Goal: Task Accomplishment & Management: Manage account settings

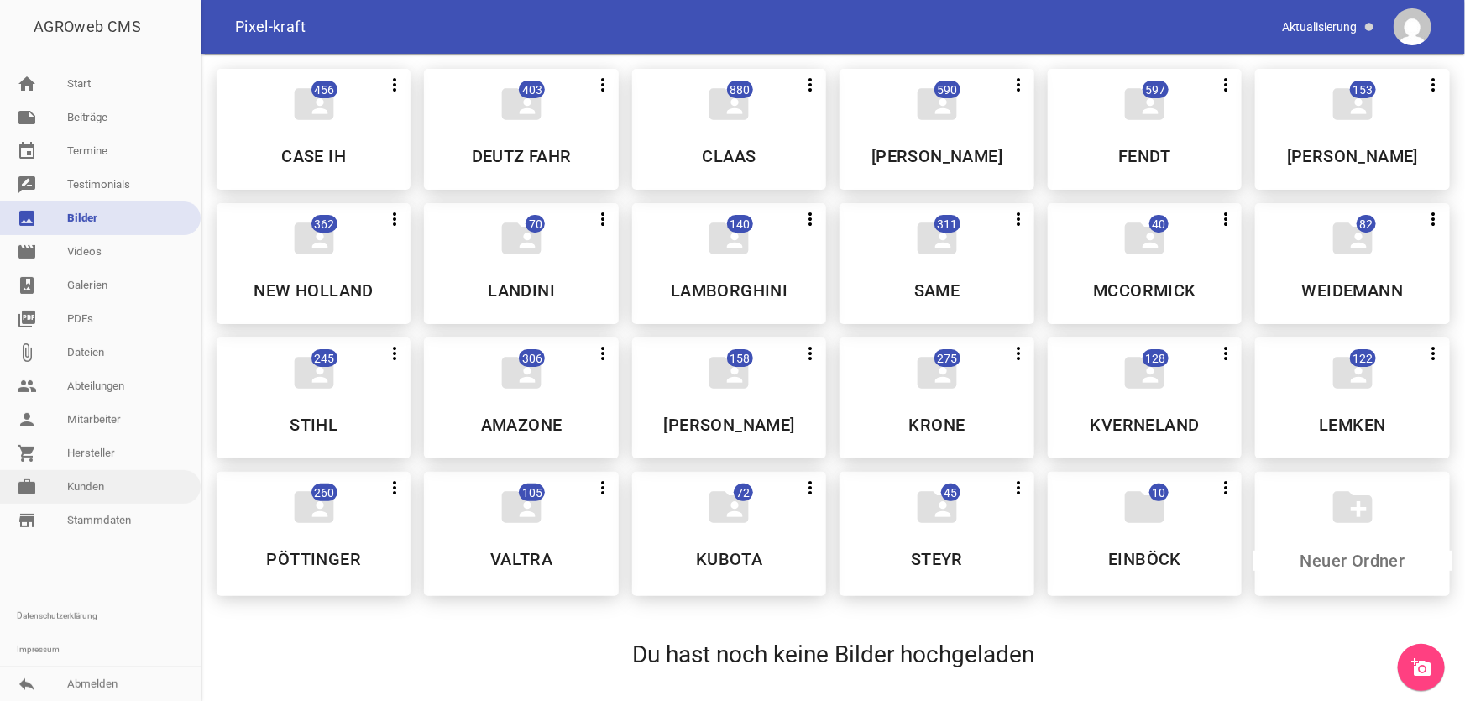
click at [102, 478] on link "work [PERSON_NAME]" at bounding box center [100, 487] width 201 height 34
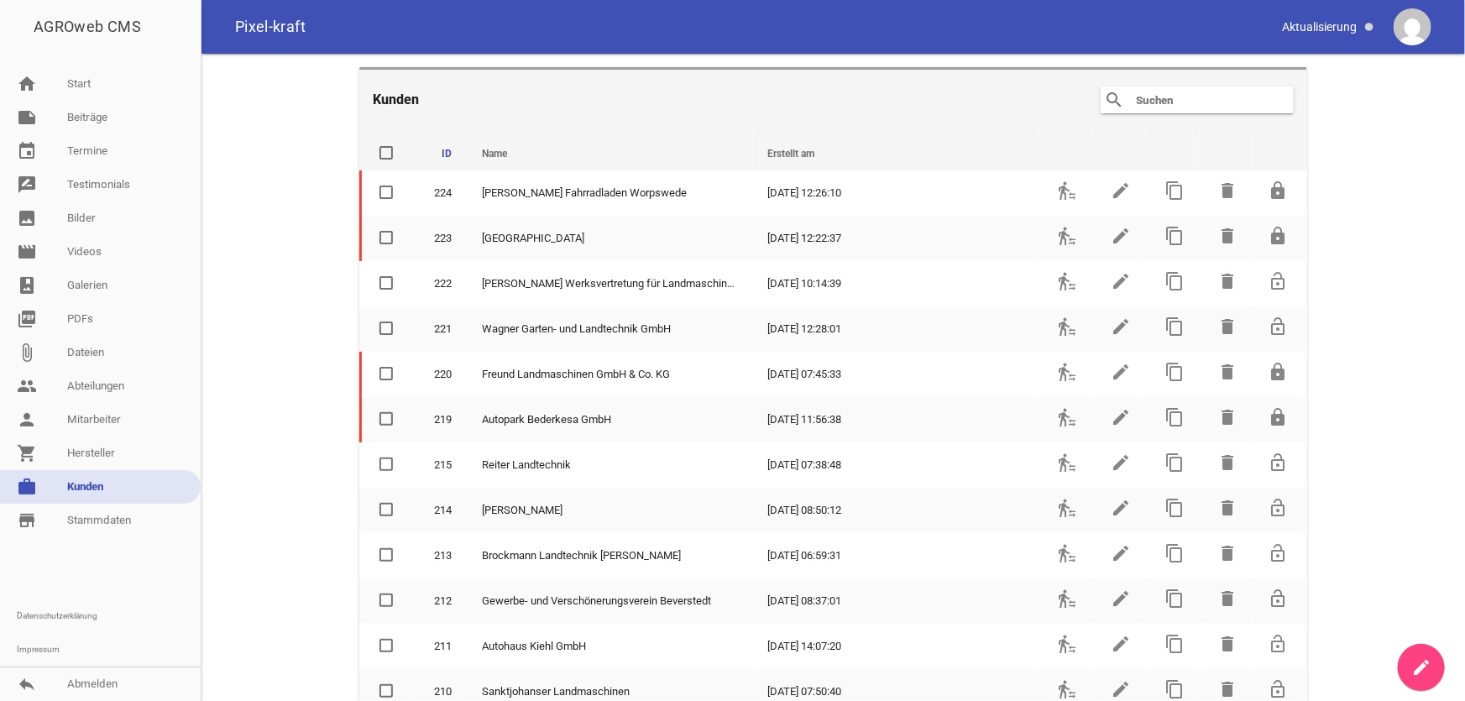
click at [1156, 96] on input "text" at bounding box center [1201, 100] width 134 height 20
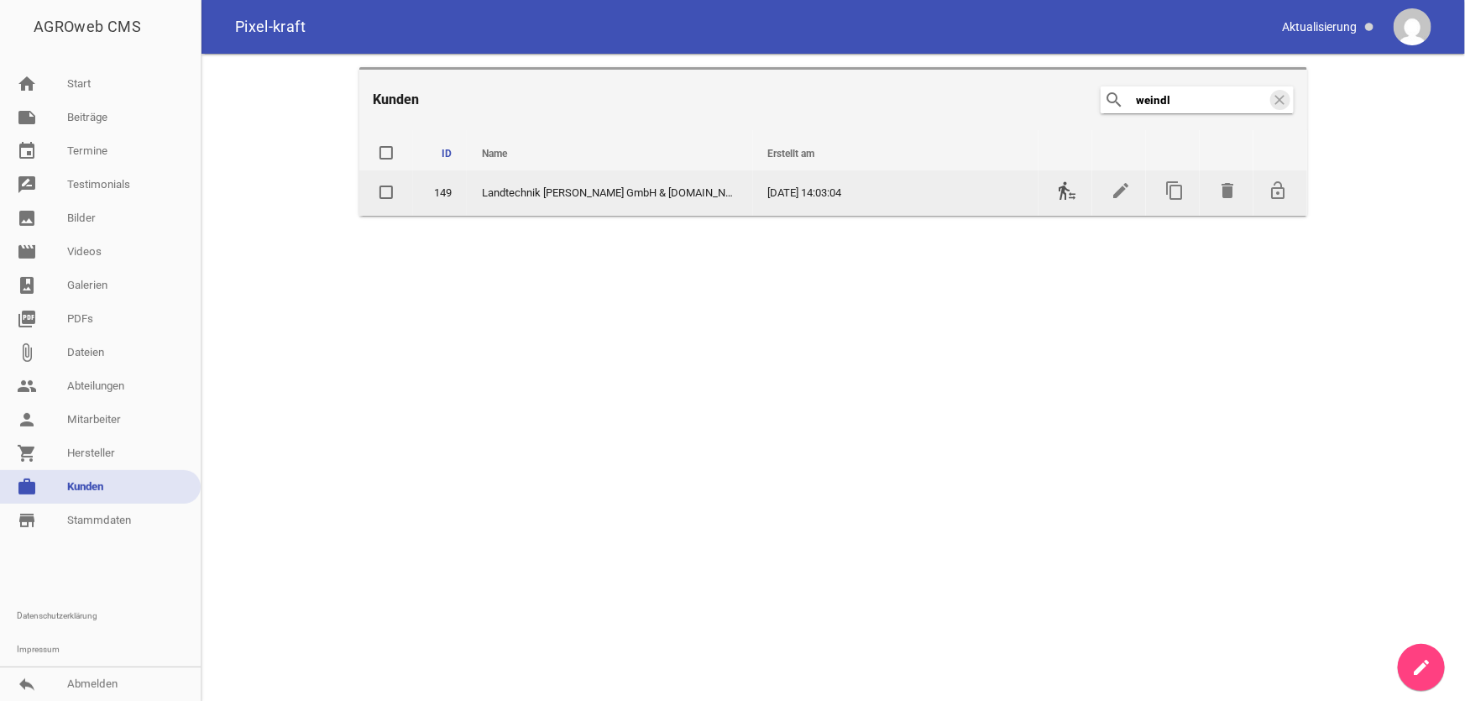
type input "weindl"
click at [1072, 196] on icon "transfer_within_a_station" at bounding box center [1067, 191] width 20 height 20
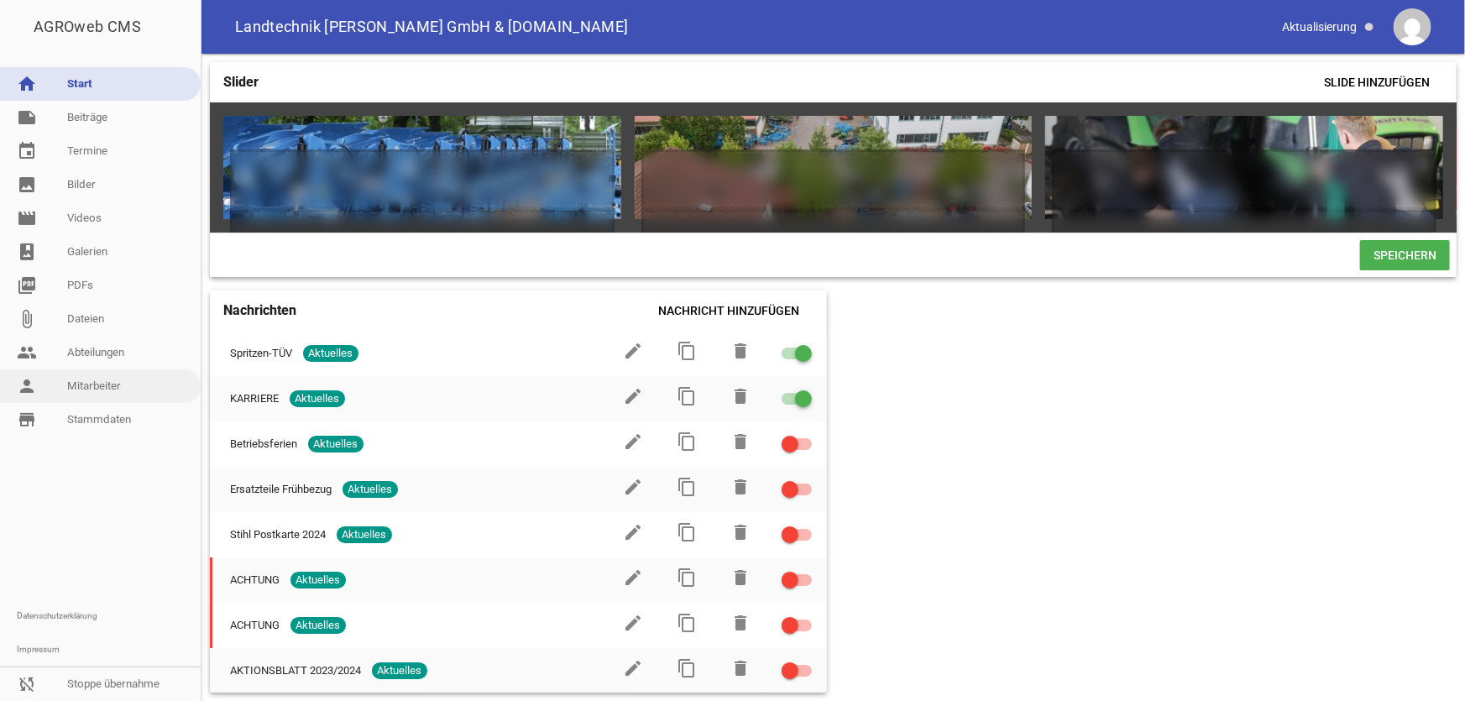
click at [118, 386] on link "person Mitarbeiter" at bounding box center [100, 386] width 201 height 34
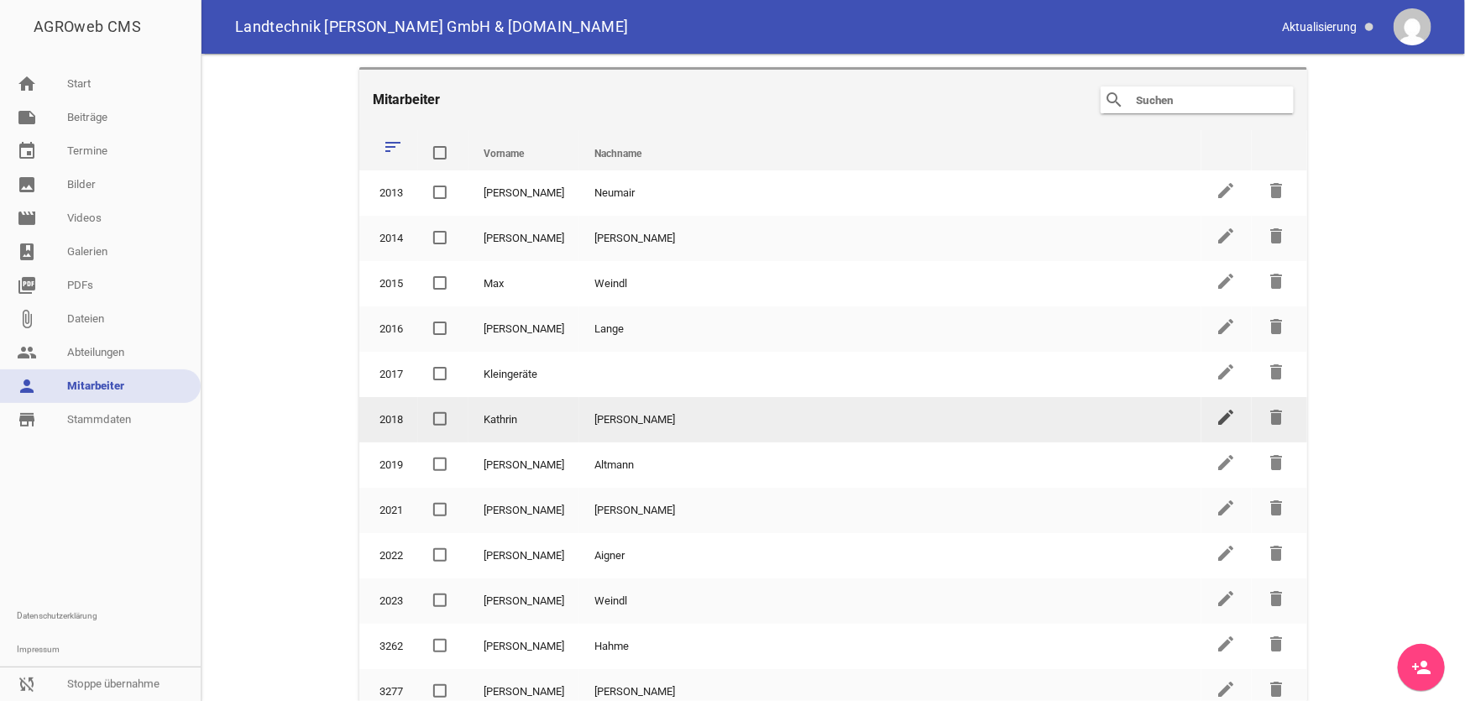
click at [1217, 415] on icon "edit" at bounding box center [1227, 417] width 20 height 20
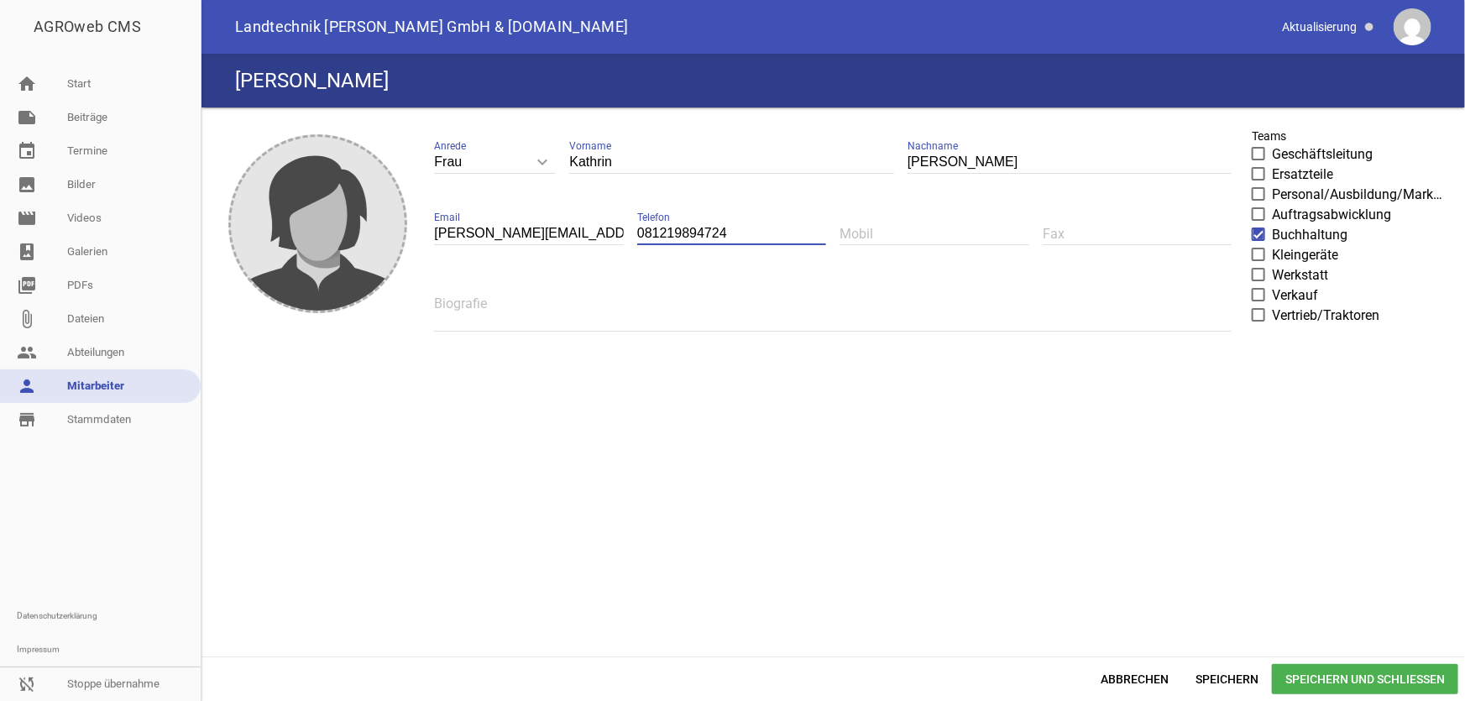
drag, startPoint x: 752, startPoint y: 235, endPoint x: 634, endPoint y: 253, distance: 119.7
click at [634, 253] on div "Frau keyboard_arrow_down Anrede Herr Frau [PERSON_NAME] Vorname [PERSON_NAME] N…" at bounding box center [833, 241] width 825 height 241
paste input "/7693341"
click at [732, 235] on input "081219894724" at bounding box center [731, 234] width 189 height 23
drag, startPoint x: 738, startPoint y: 234, endPoint x: 607, endPoint y: 241, distance: 131.2
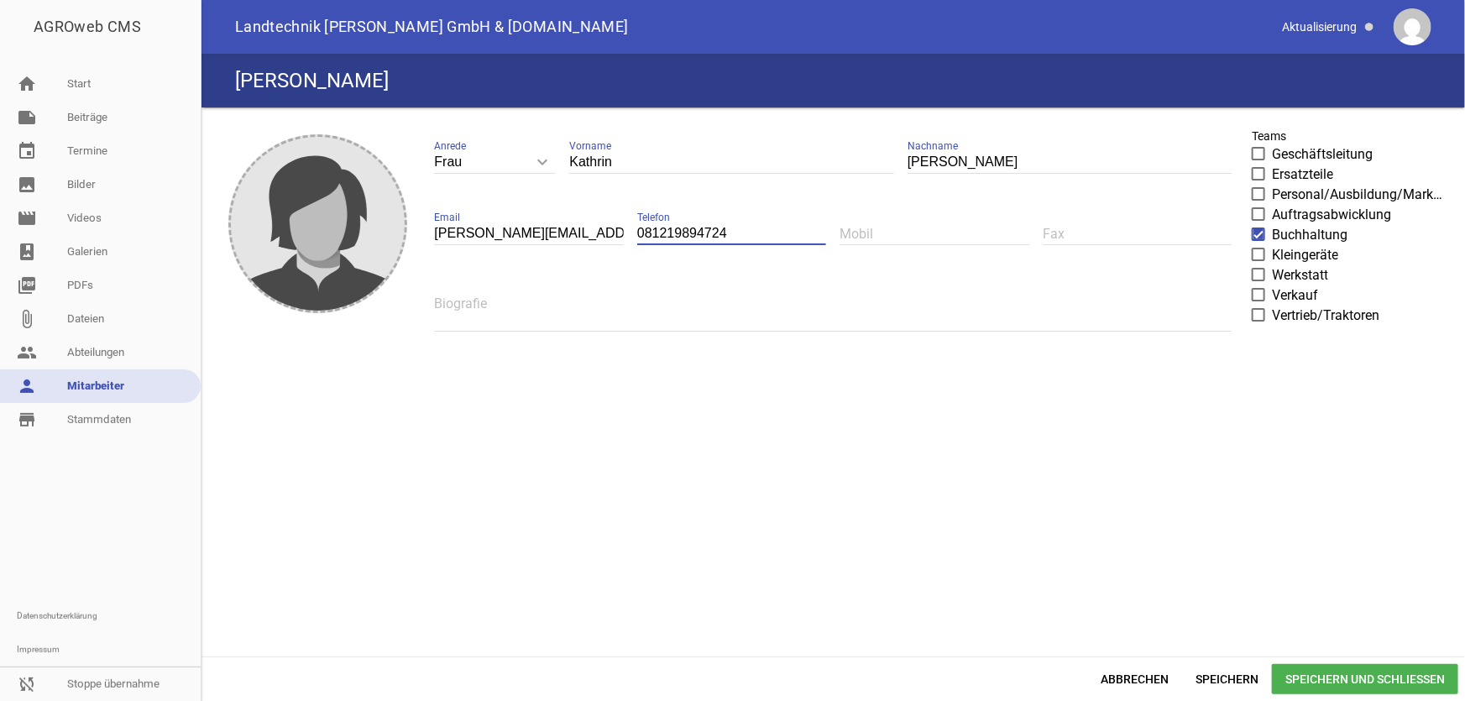
click at [607, 241] on div "Frau keyboard_arrow_down Anrede Herr Frau [PERSON_NAME] Vorname [PERSON_NAME] N…" at bounding box center [833, 241] width 825 height 241
paste input "/7693341"
click at [679, 230] on input "08121/7693341" at bounding box center [731, 234] width 189 height 23
type input "081217693341"
click at [1332, 678] on span "Speichern und Schließen" at bounding box center [1365, 679] width 186 height 30
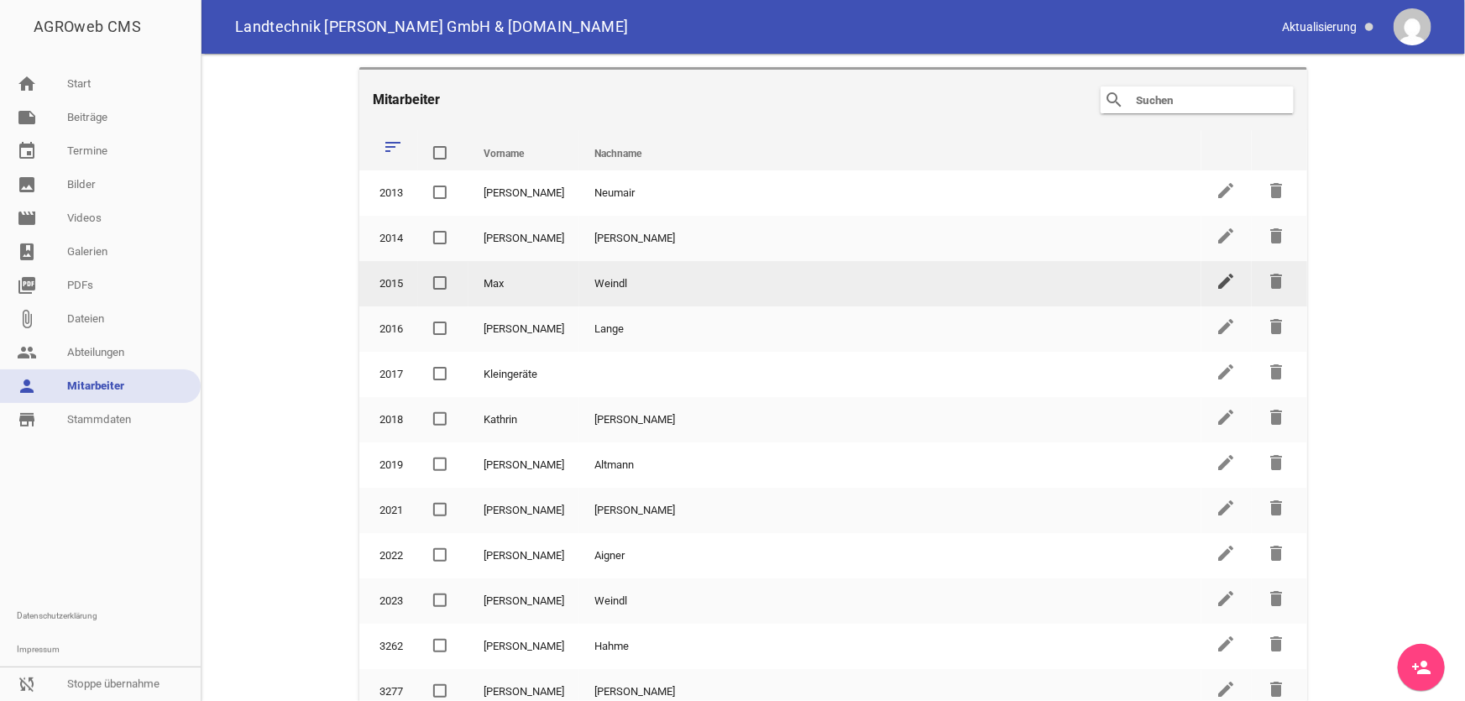
click at [1217, 282] on icon "edit" at bounding box center [1227, 281] width 20 height 20
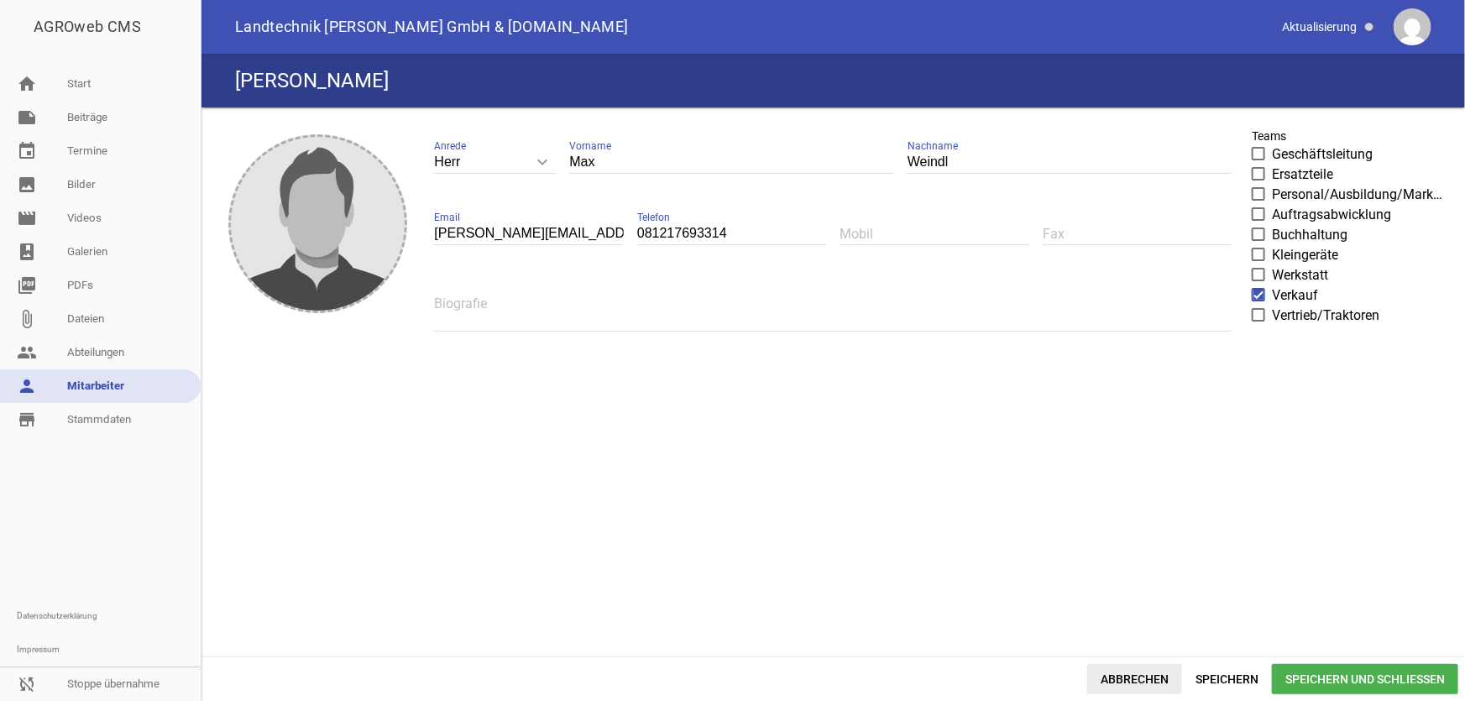
click at [1129, 685] on span "Abbrechen" at bounding box center [1134, 679] width 95 height 30
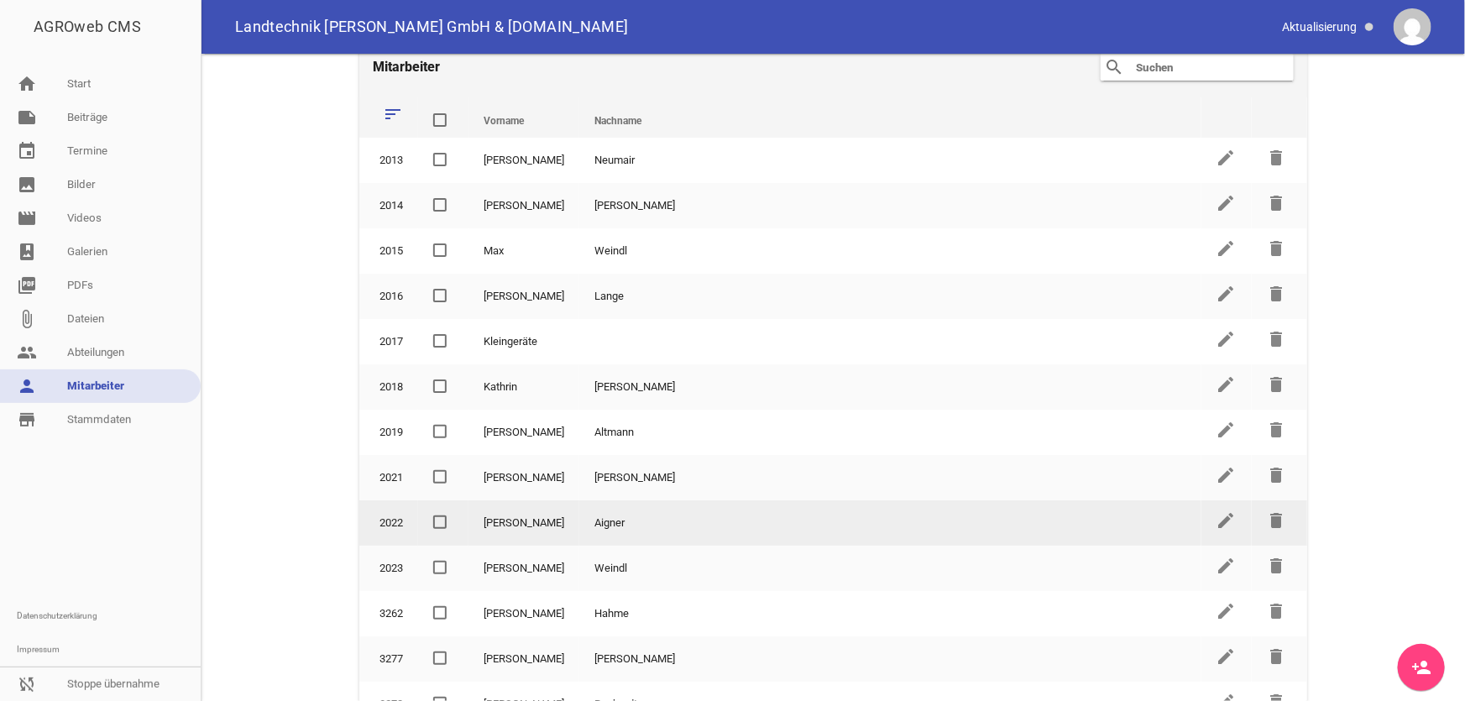
scroll to position [47, 0]
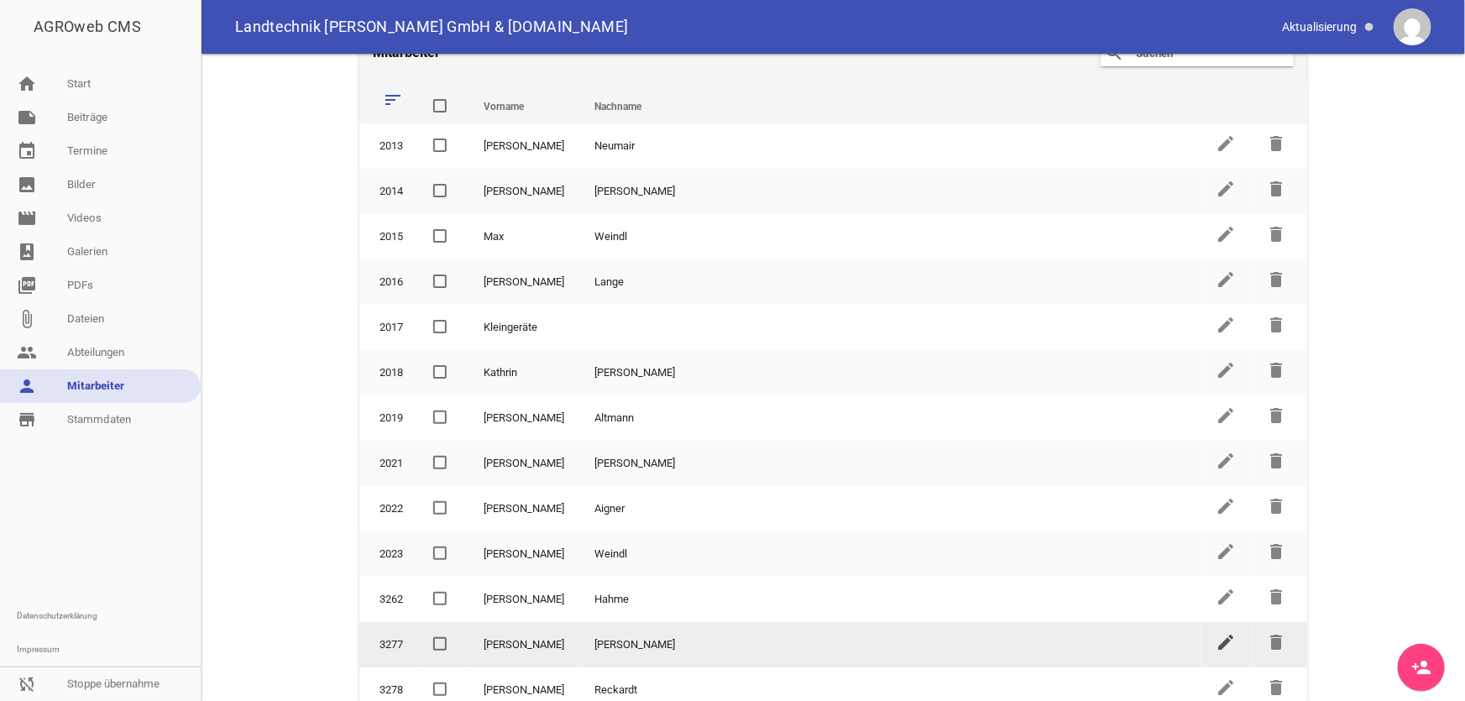
click at [1224, 632] on icon "edit" at bounding box center [1227, 642] width 20 height 20
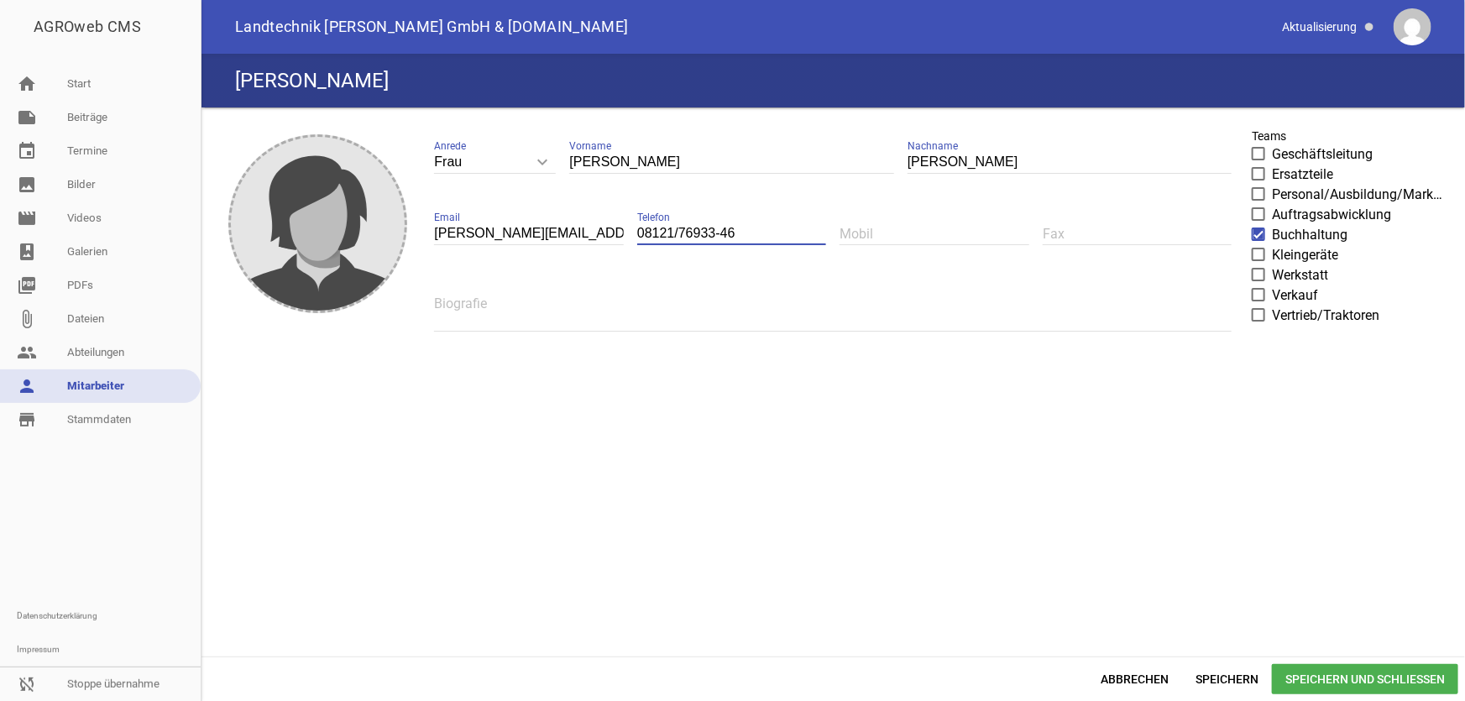
drag, startPoint x: 741, startPoint y: 235, endPoint x: 629, endPoint y: 233, distance: 112.5
click at [629, 233] on div "Frau keyboard_arrow_down Anrede Herr Frau [PERSON_NAME] Vorname [PERSON_NAME] N…" at bounding box center [833, 241] width 825 height 241
paste input "42"
click at [677, 238] on input "08121/7693342" at bounding box center [731, 234] width 189 height 23
type input "081217693342"
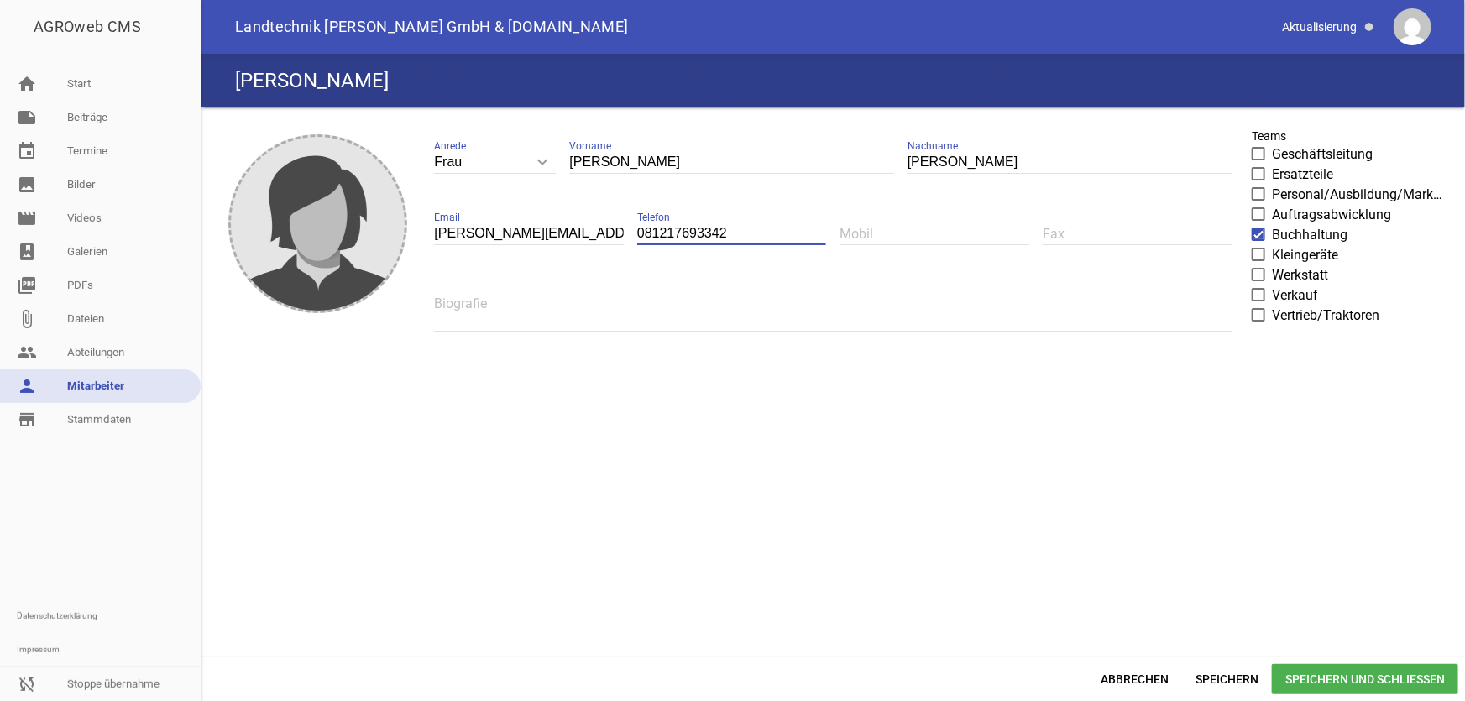
click at [1317, 682] on span "Speichern und Schließen" at bounding box center [1365, 679] width 186 height 30
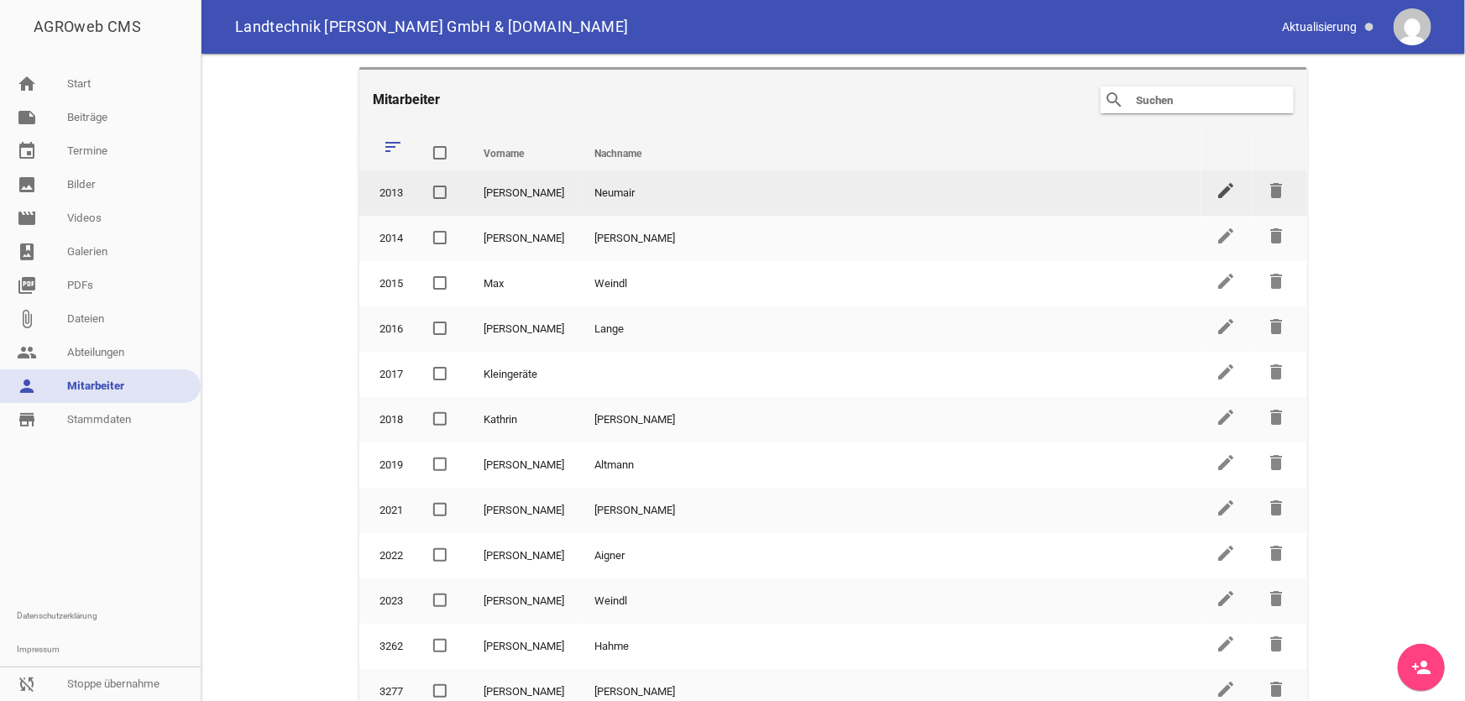
click at [1217, 196] on icon "edit" at bounding box center [1227, 191] width 20 height 20
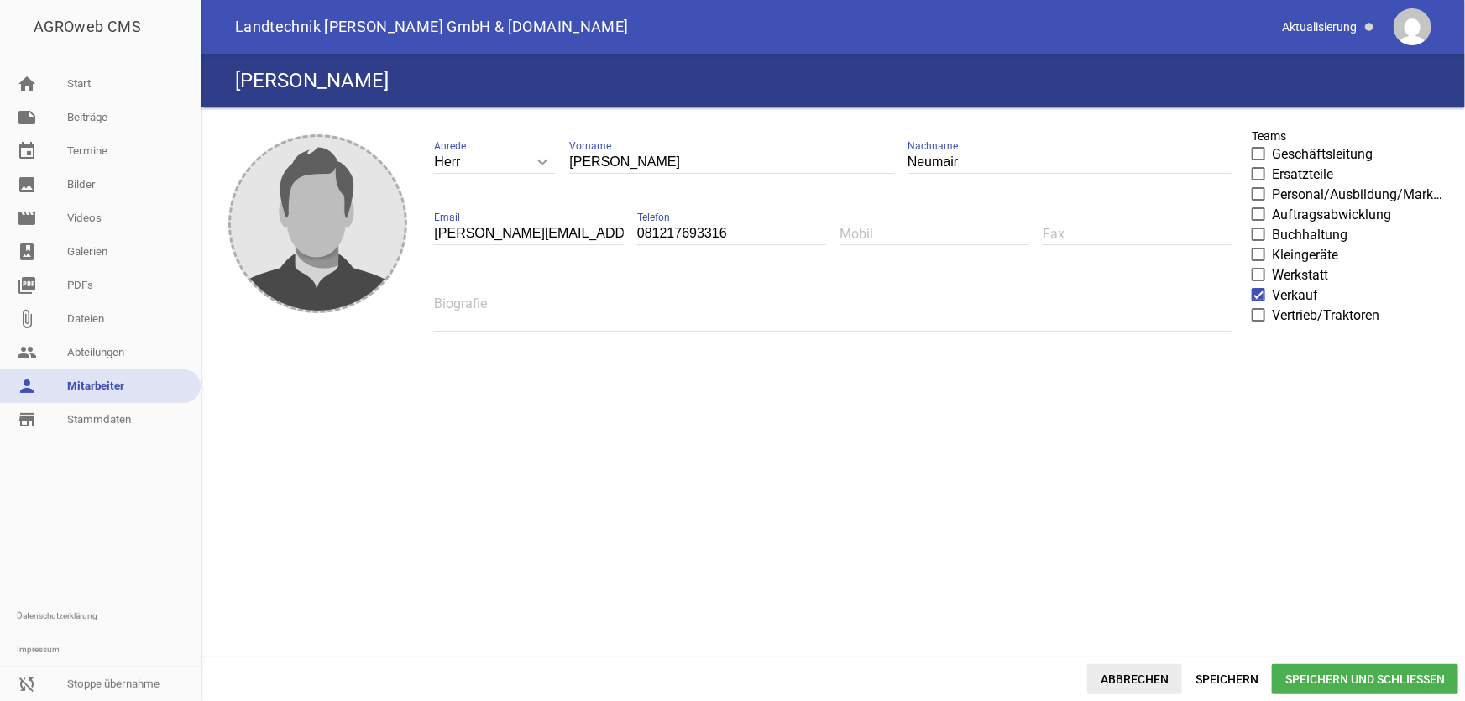
click at [1147, 678] on span "Abbrechen" at bounding box center [1134, 679] width 95 height 30
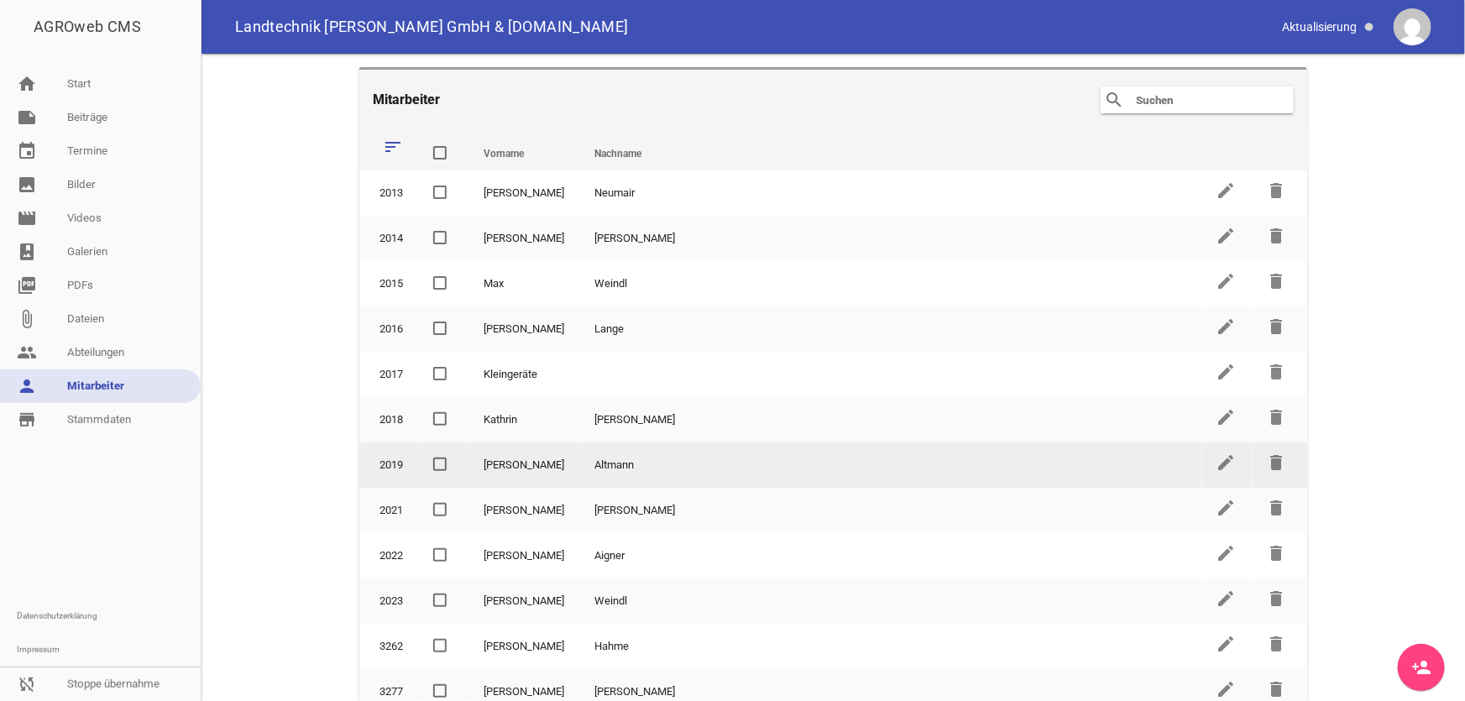
scroll to position [47, 0]
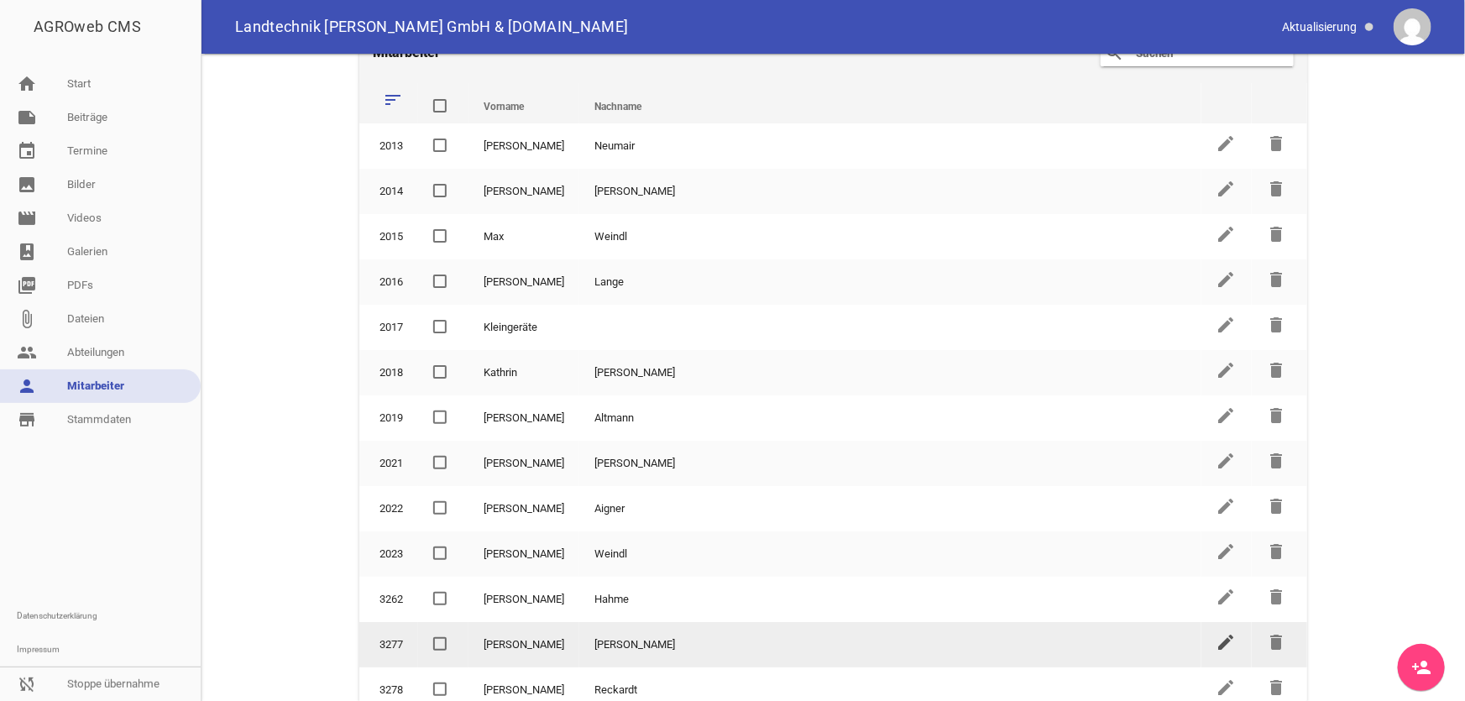
click at [1217, 632] on icon "edit" at bounding box center [1227, 642] width 20 height 20
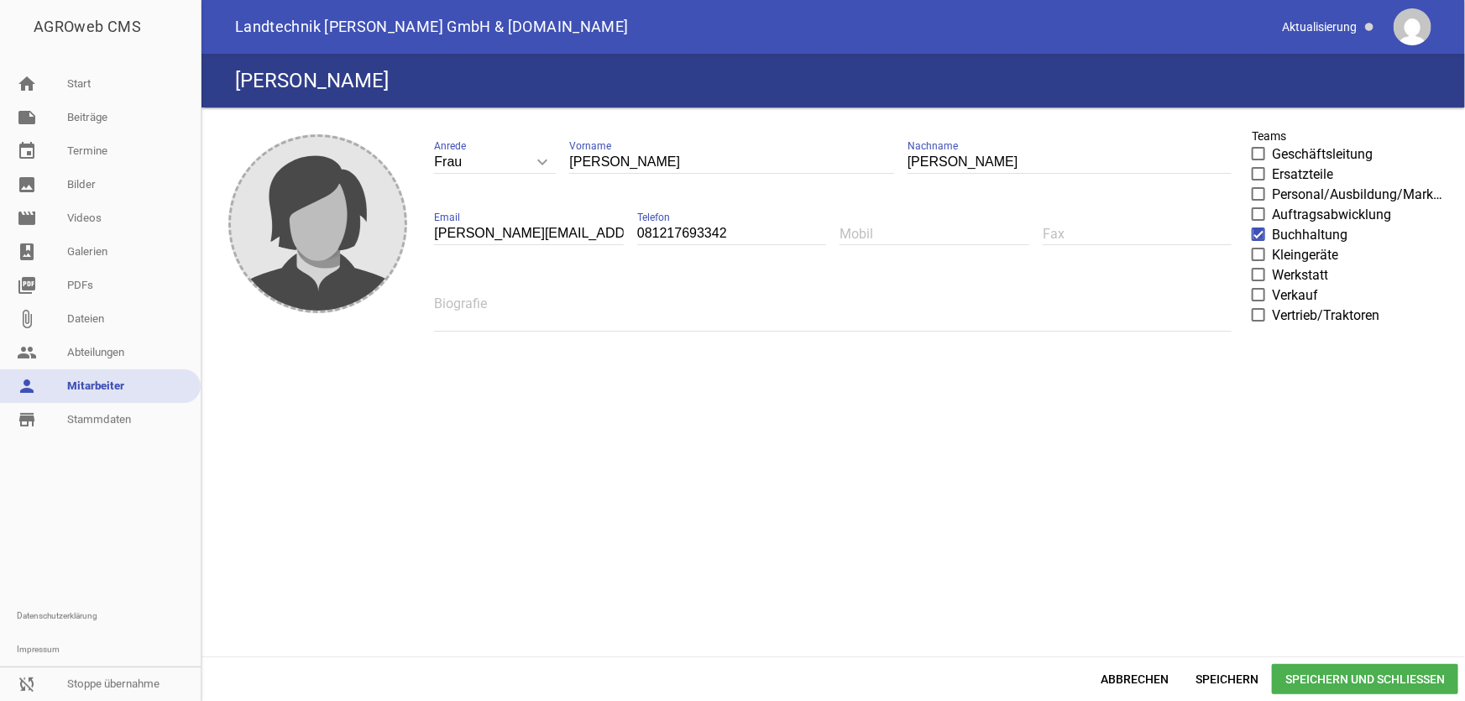
click at [1390, 679] on span "Speichern und Schließen" at bounding box center [1365, 679] width 186 height 30
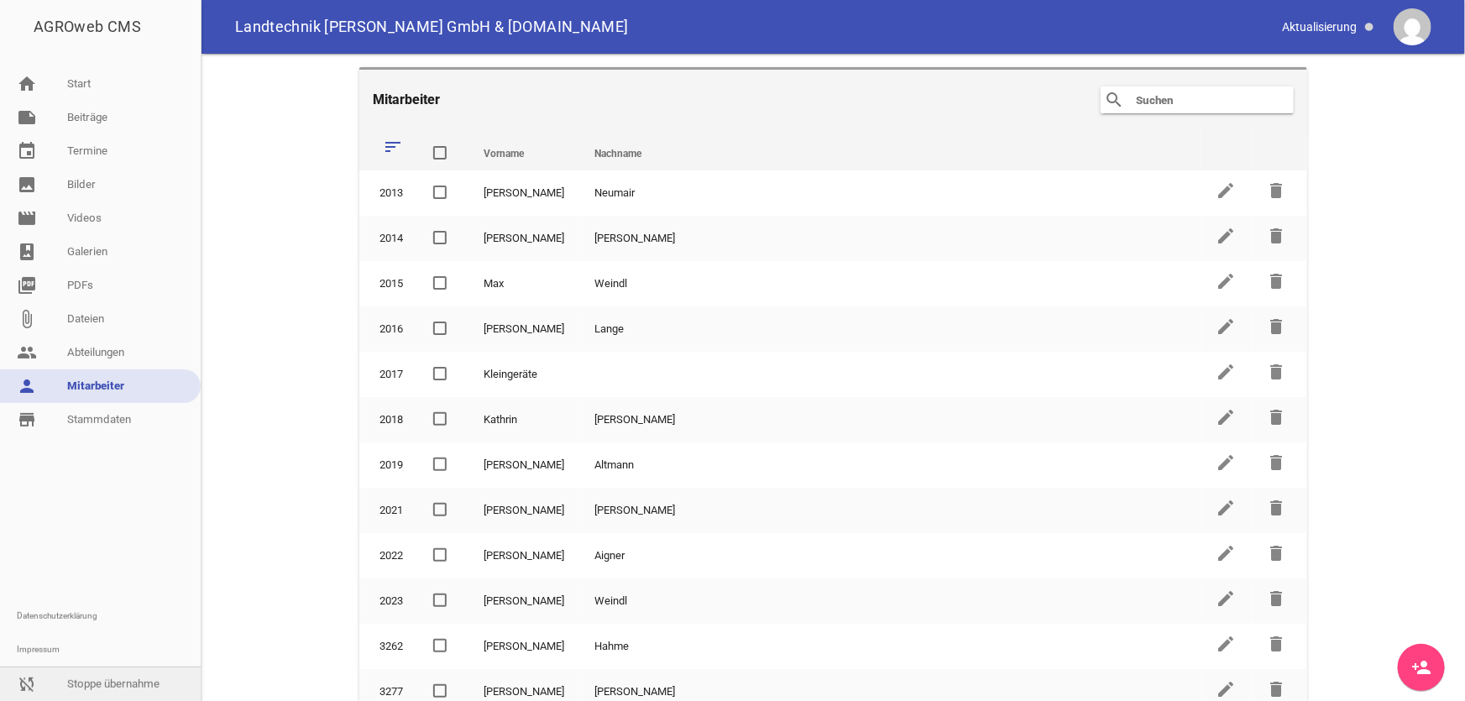
click at [128, 683] on link "sync_disabled Stoppe übernahme" at bounding box center [100, 685] width 201 height 34
